Goal: Find specific page/section

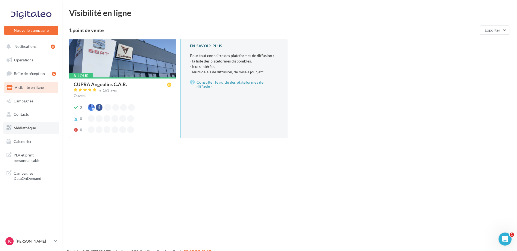
click at [30, 130] on link "Médiathèque" at bounding box center [31, 127] width 56 height 11
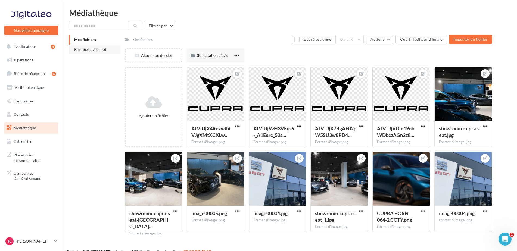
click at [89, 48] on span "Partagés avec moi" at bounding box center [90, 49] width 32 height 5
